Goal: Information Seeking & Learning: Check status

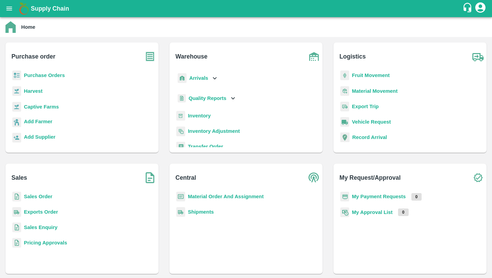
click at [42, 210] on b "Exports Order" at bounding box center [41, 211] width 34 height 5
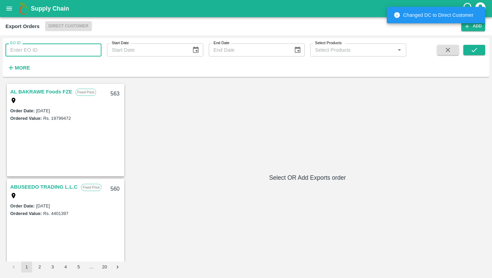
click at [43, 50] on input "EO ID" at bounding box center [53, 49] width 96 height 13
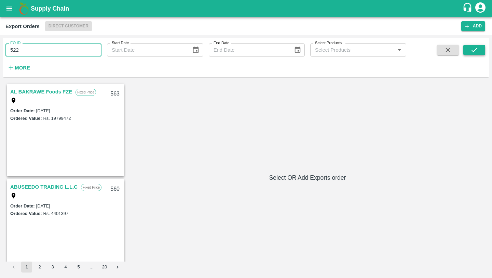
type input "522"
click at [473, 52] on icon "submit" at bounding box center [475, 50] width 8 height 8
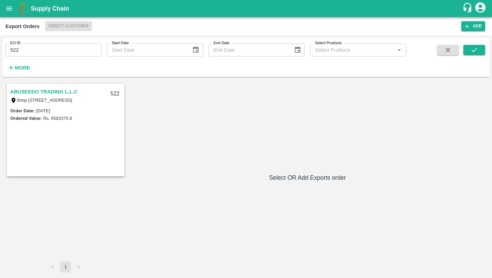
click at [56, 92] on link "ABUSEEDO TRADING L.L.C" at bounding box center [43, 91] width 67 height 9
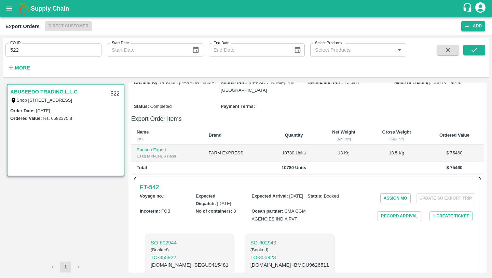
scroll to position [113, 0]
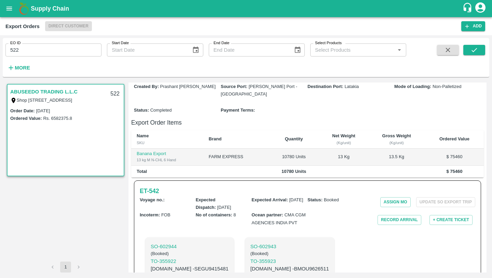
drag, startPoint x: 287, startPoint y: 150, endPoint x: 311, endPoint y: 149, distance: 24.0
click at [311, 149] on td "10780 Units" at bounding box center [293, 156] width 51 height 17
drag, startPoint x: 280, startPoint y: 144, endPoint x: 298, endPoint y: 144, distance: 17.4
click at [298, 148] on td "10780 Units" at bounding box center [293, 156] width 51 height 17
drag, startPoint x: 336, startPoint y: 142, endPoint x: 356, endPoint y: 143, distance: 20.2
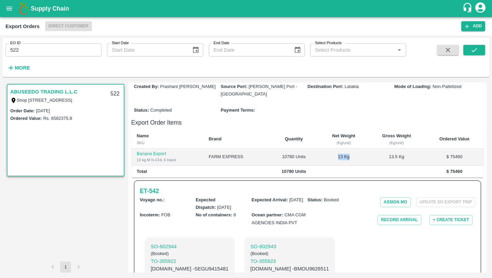
click at [356, 148] on td "13 Kg" at bounding box center [344, 156] width 49 height 17
click at [353, 148] on td "13 Kg" at bounding box center [344, 156] width 49 height 17
drag, startPoint x: 282, startPoint y: 143, endPoint x: 292, endPoint y: 142, distance: 10.3
click at [293, 148] on td "10780 Units" at bounding box center [293, 156] width 51 height 17
click at [287, 148] on td "10780 Units" at bounding box center [293, 156] width 51 height 17
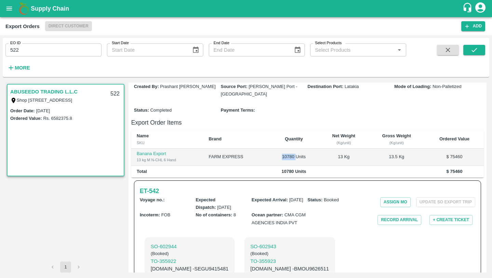
drag, startPoint x: 283, startPoint y: 141, endPoint x: 296, endPoint y: 141, distance: 13.7
click at [297, 148] on td "10780 Units" at bounding box center [293, 156] width 51 height 17
click at [294, 148] on td "10780 Units" at bounding box center [293, 156] width 51 height 17
drag, startPoint x: 294, startPoint y: 142, endPoint x: 273, endPoint y: 142, distance: 21.2
click at [273, 148] on td "10780 Units" at bounding box center [293, 156] width 51 height 17
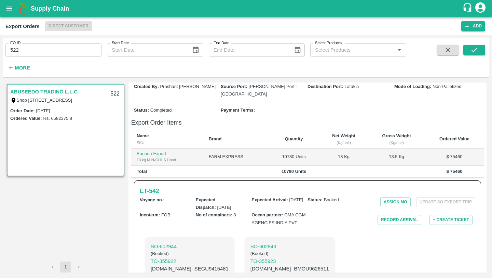
click at [256, 166] on td at bounding box center [235, 172] width 65 height 12
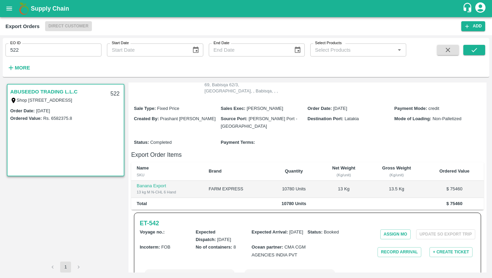
scroll to position [97, 0]
